Goal: Find specific page/section: Find specific page/section

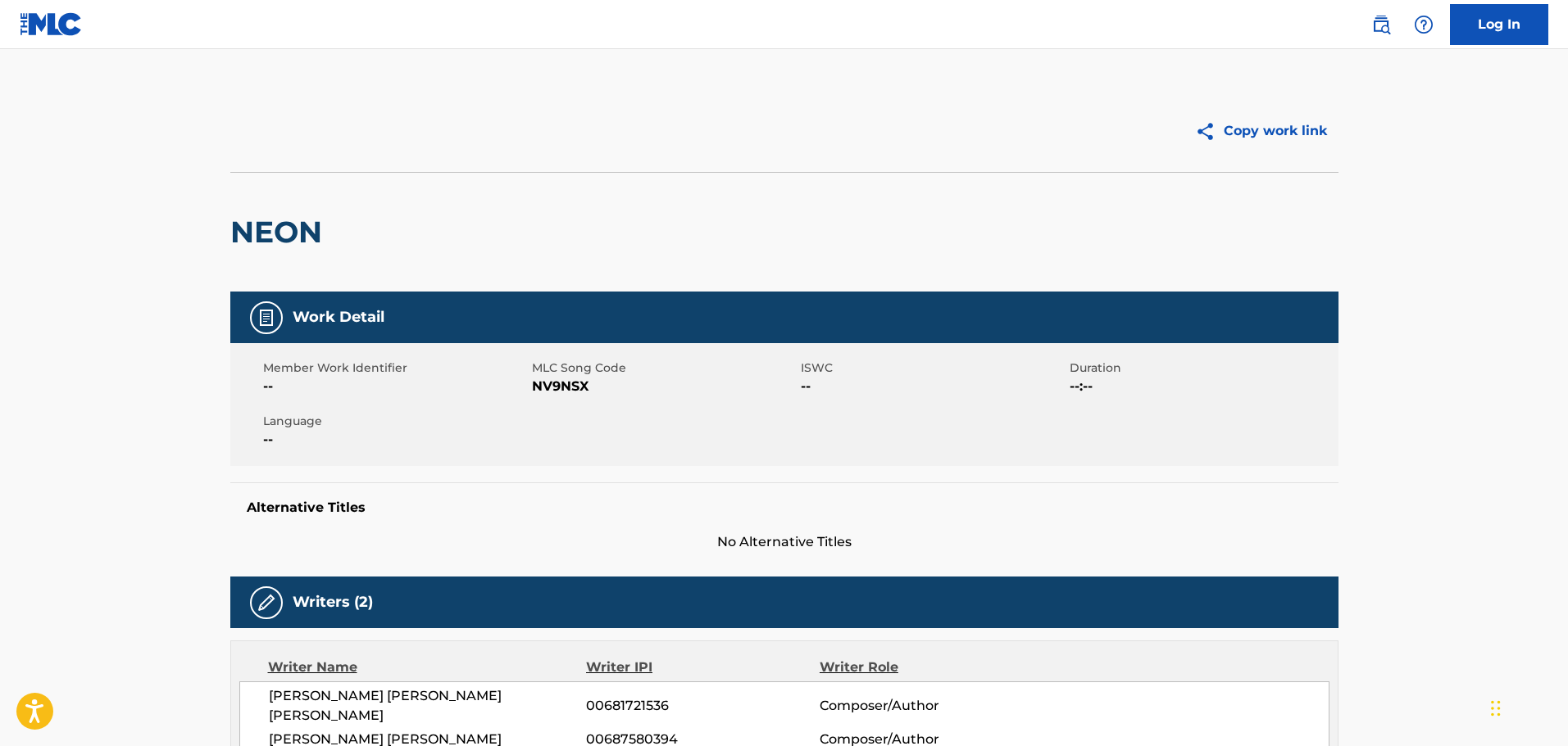
click at [555, 172] on div "NEON" at bounding box center [784, 231] width 1108 height 120
click at [1375, 27] on img at bounding box center [1380, 25] width 20 height 20
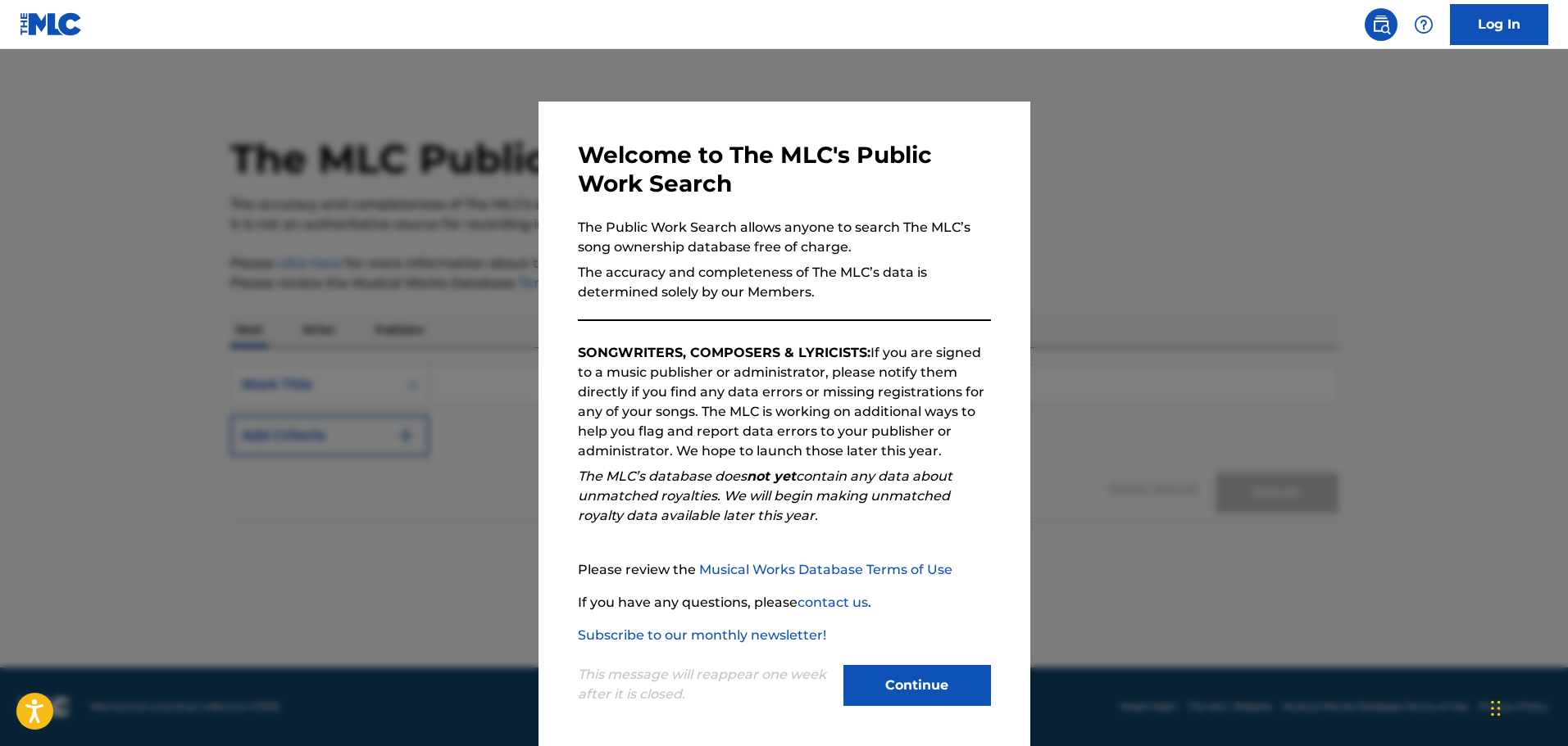
click at [933, 674] on button "Continue" at bounding box center [917, 684] width 148 height 41
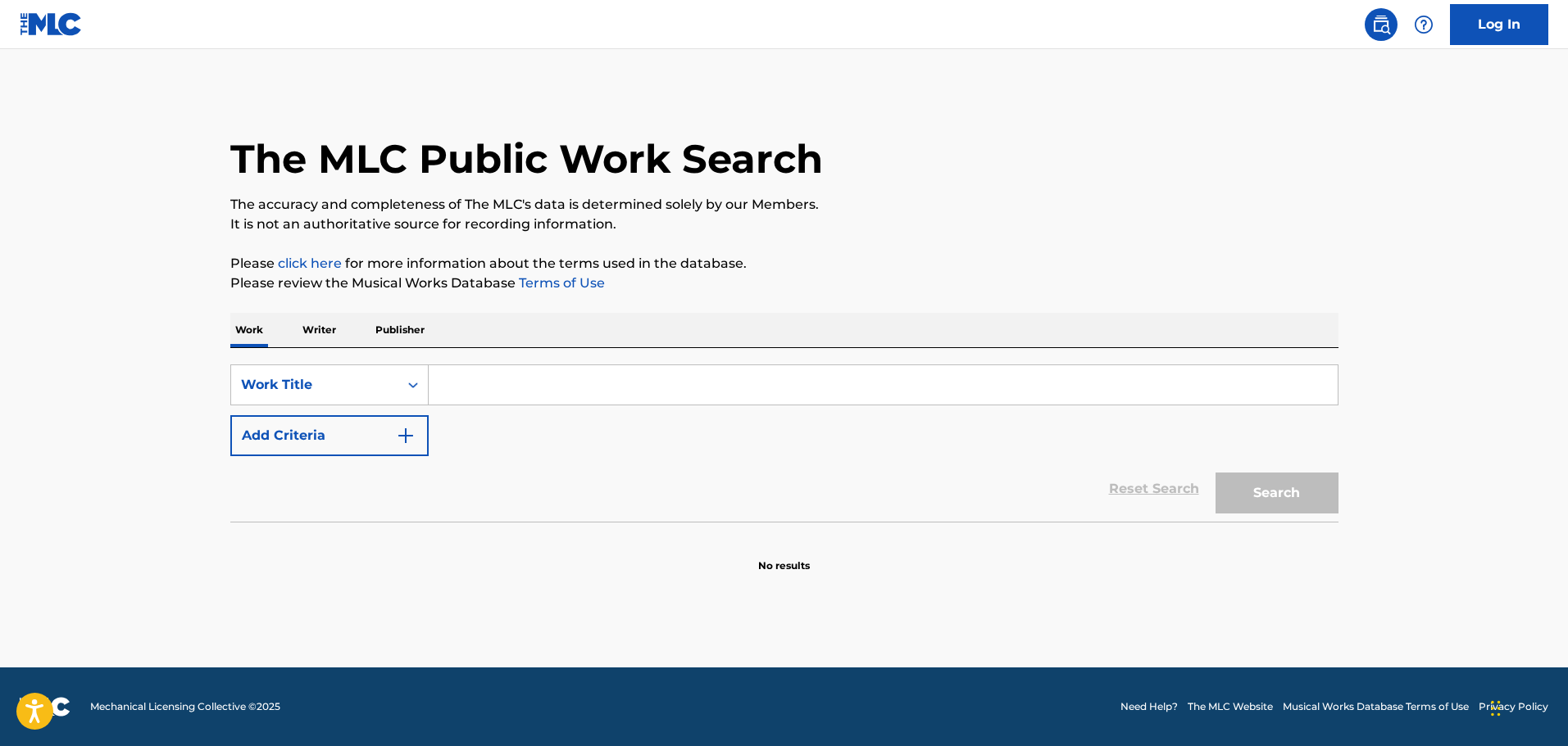
drag, startPoint x: 723, startPoint y: 1, endPoint x: 139, endPoint y: 65, distance: 587.5
click at [139, 65] on main "The MLC Public Work Search The accuracy and completeness of The MLC's data is d…" at bounding box center [784, 358] width 1568 height 618
